Goal: Information Seeking & Learning: Check status

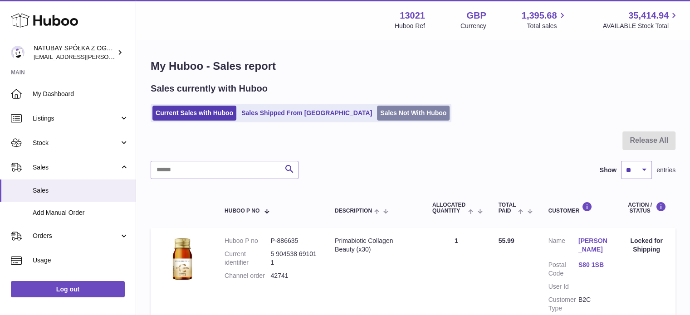
click at [377, 114] on link "Sales Not With Huboo" at bounding box center [413, 113] width 73 height 15
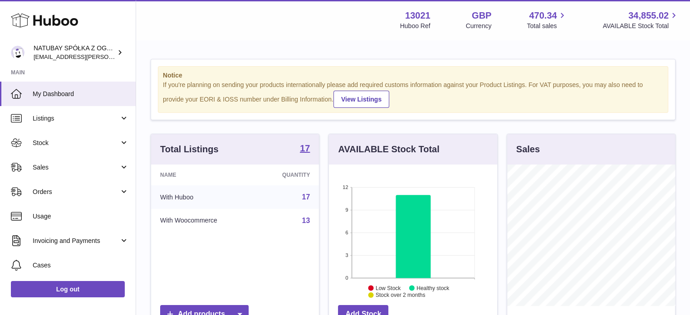
scroll to position [142, 168]
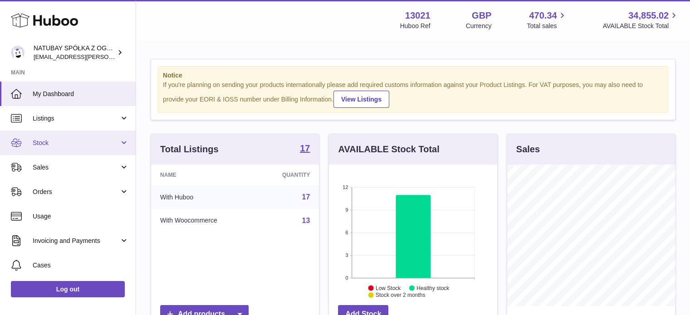
click at [65, 144] on span "Stock" at bounding box center [76, 143] width 87 height 9
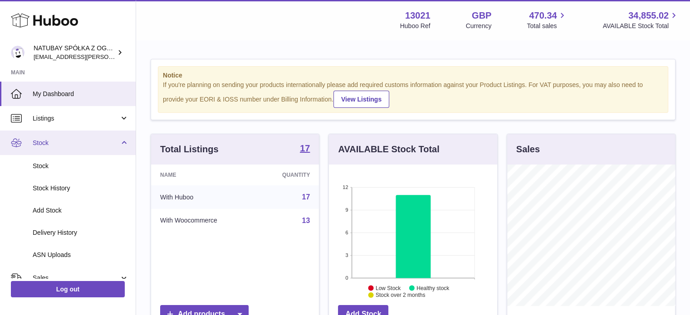
click at [63, 138] on link "Stock" at bounding box center [68, 143] width 136 height 25
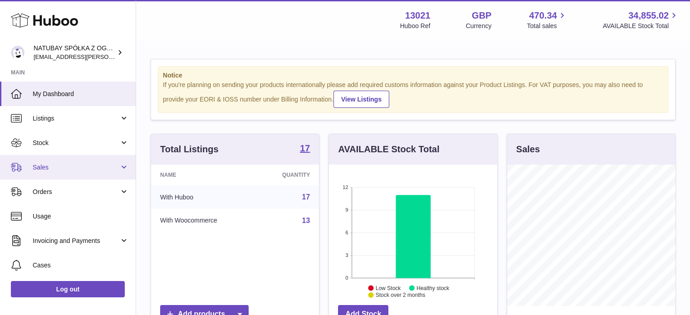
click at [62, 161] on link "Sales" at bounding box center [68, 167] width 136 height 25
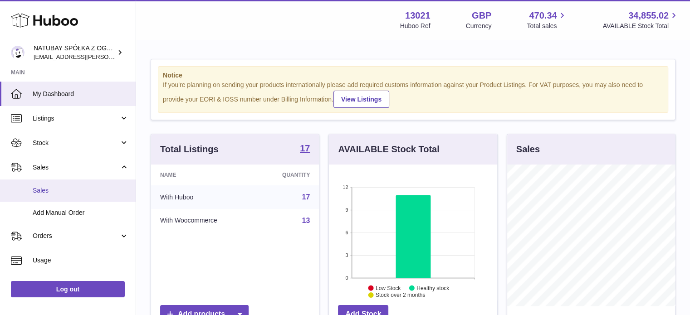
click at [63, 190] on span "Sales" at bounding box center [81, 191] width 96 height 9
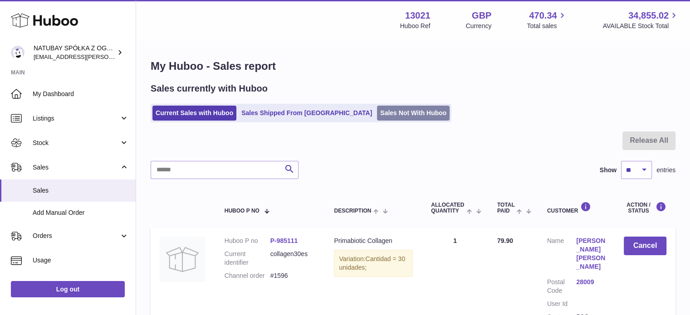
click at [377, 109] on link "Sales Not With Huboo" at bounding box center [413, 113] width 73 height 15
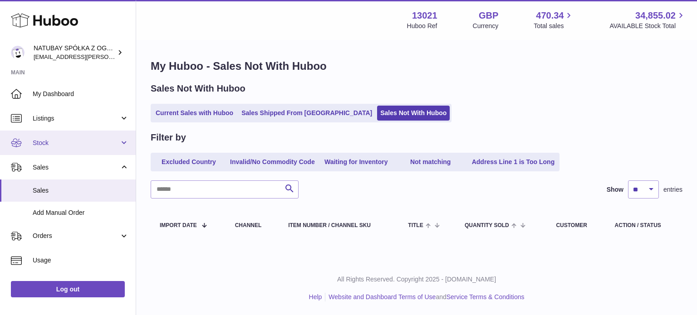
click at [62, 145] on span "Stock" at bounding box center [76, 143] width 87 height 9
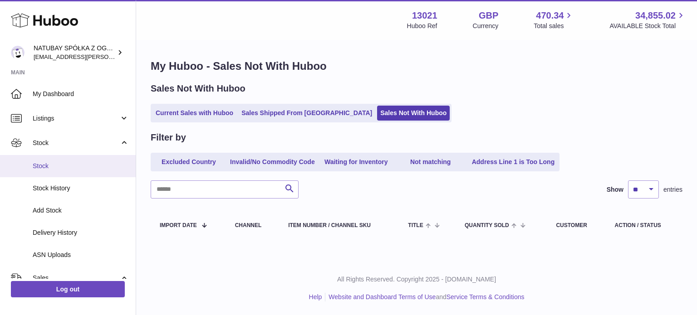
click at [62, 163] on span "Stock" at bounding box center [81, 166] width 96 height 9
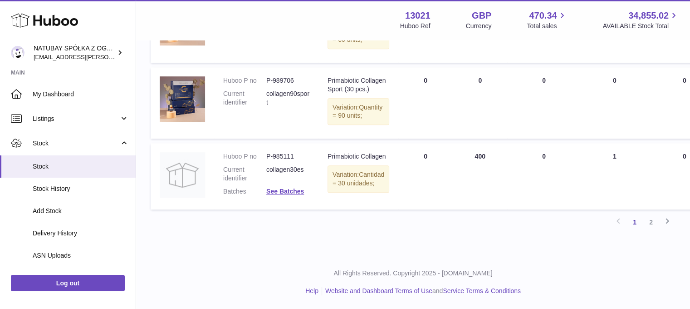
scroll to position [810, 0]
click at [650, 225] on link "2" at bounding box center [651, 222] width 16 height 16
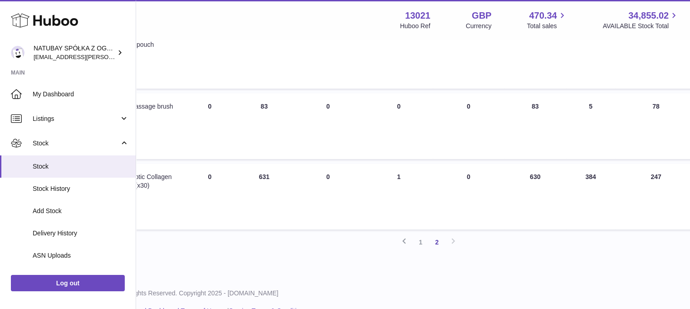
scroll to position [404, 214]
click at [88, 161] on link "Stock" at bounding box center [68, 166] width 136 height 22
